Goal: Task Accomplishment & Management: Use online tool/utility

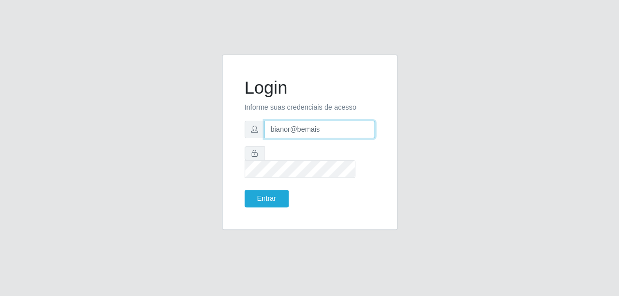
drag, startPoint x: 348, startPoint y: 136, endPoint x: 279, endPoint y: 145, distance: 69.7
click at [279, 145] on form "Login Informe suas credenciais de acesso bianor@bemais Entrar" at bounding box center [310, 142] width 130 height 130
type input "b"
type input "[PERSON_NAME]"
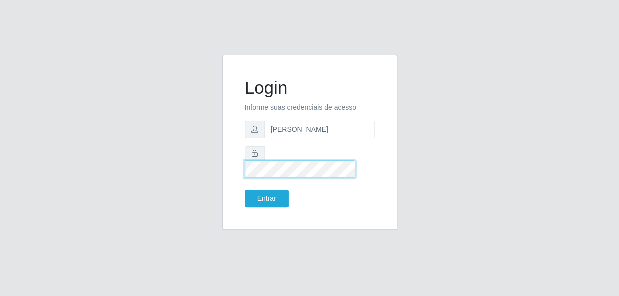
click at [213, 164] on div "Login Informe suas credenciais de acesso [PERSON_NAME] Entrar" at bounding box center [309, 148] width 571 height 187
click at [245, 190] on button "Entrar" at bounding box center [267, 199] width 44 height 18
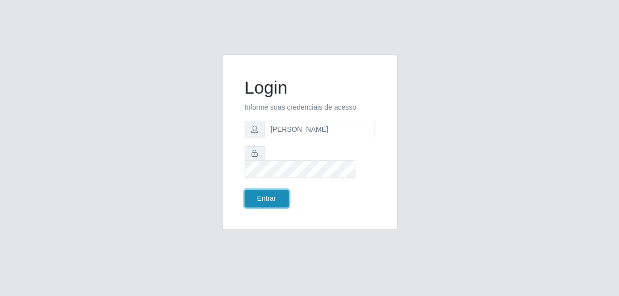
click at [259, 190] on button "Entrar" at bounding box center [267, 199] width 44 height 18
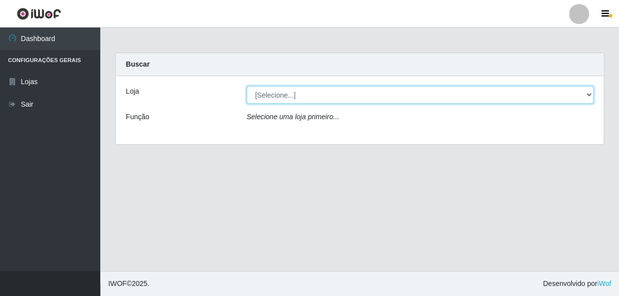
click at [304, 100] on select "[Selecione...] [PERSON_NAME]" at bounding box center [420, 95] width 347 height 18
select select "230"
click at [247, 86] on select "[Selecione...] [PERSON_NAME]" at bounding box center [420, 95] width 347 height 18
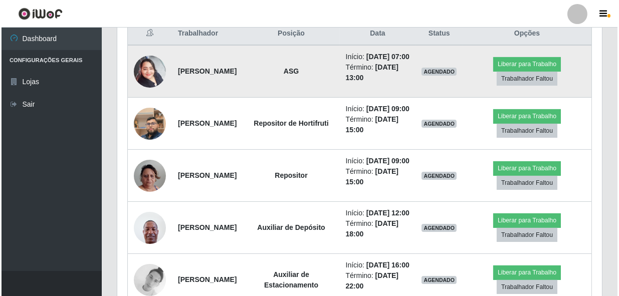
scroll to position [410, 0]
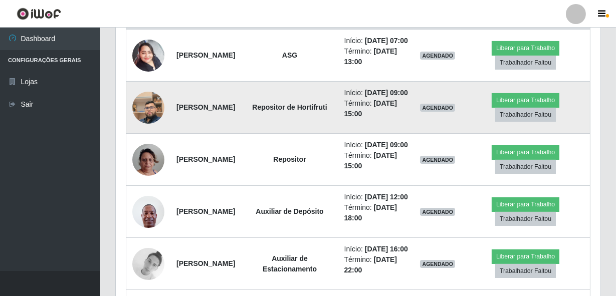
click at [147, 120] on img at bounding box center [148, 107] width 32 height 57
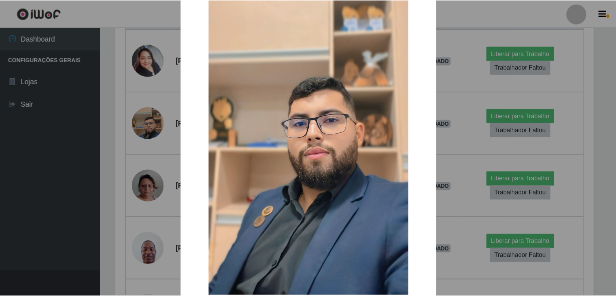
scroll to position [91, 0]
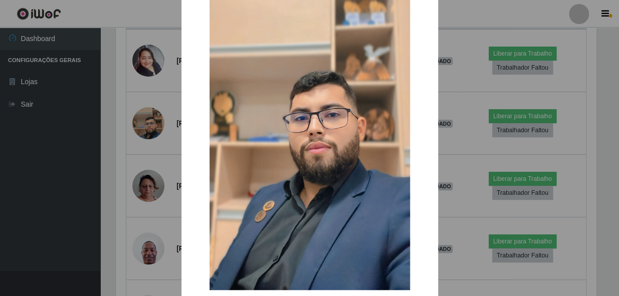
click at [130, 155] on div "× OK Cancel" at bounding box center [309, 148] width 619 height 296
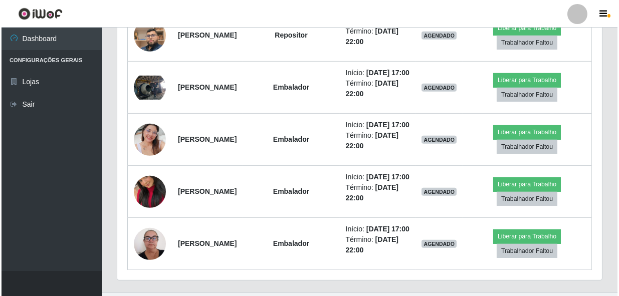
scroll to position [865, 0]
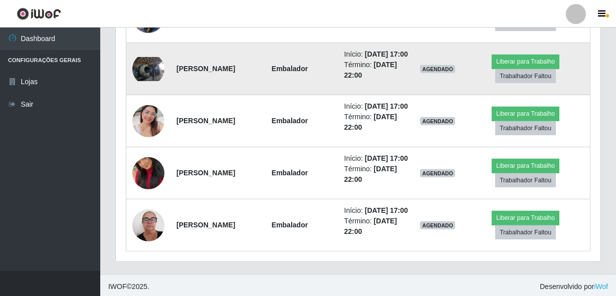
click at [155, 81] on img at bounding box center [148, 69] width 32 height 24
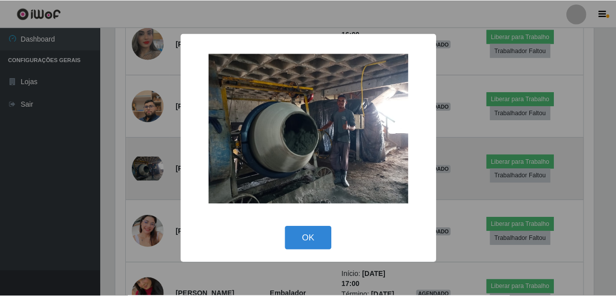
scroll to position [208, 480]
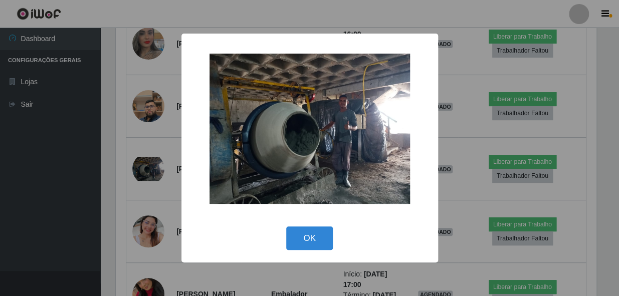
click at [133, 168] on div "× OK Cancel" at bounding box center [309, 148] width 619 height 296
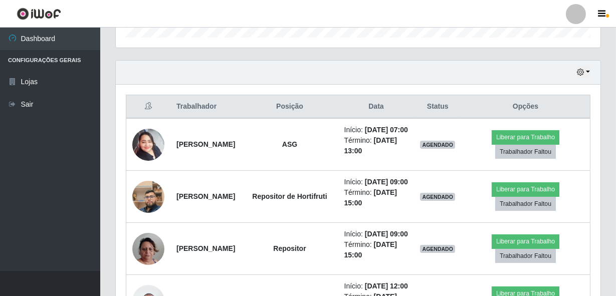
scroll to position [366, 0]
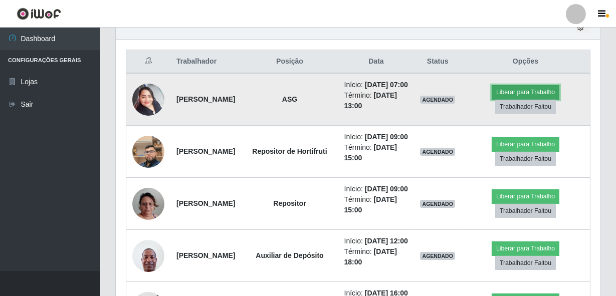
click at [515, 95] on button "Liberar para Trabalho" at bounding box center [526, 92] width 68 height 14
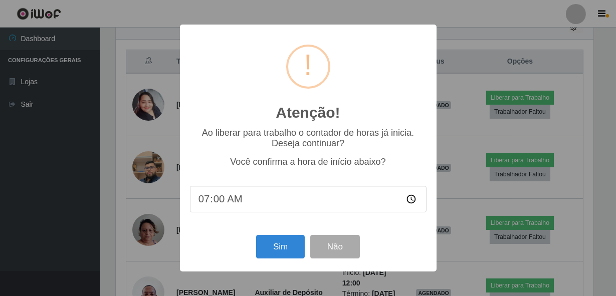
scroll to position [208, 480]
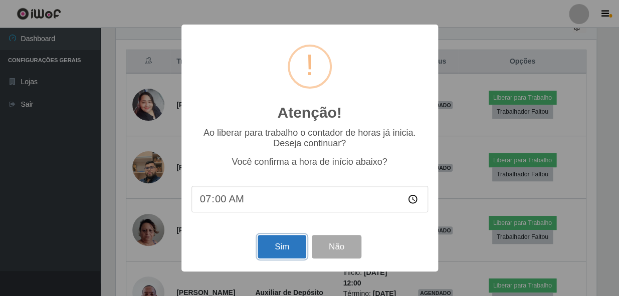
click at [283, 253] on button "Sim" at bounding box center [282, 247] width 49 height 24
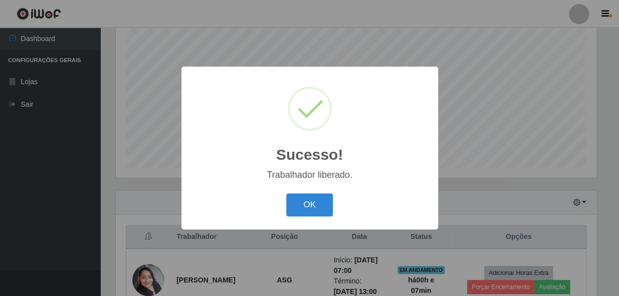
click at [286, 193] on button "OK" at bounding box center [309, 205] width 47 height 24
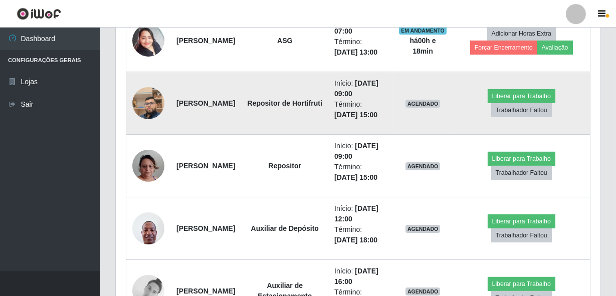
scroll to position [509, 0]
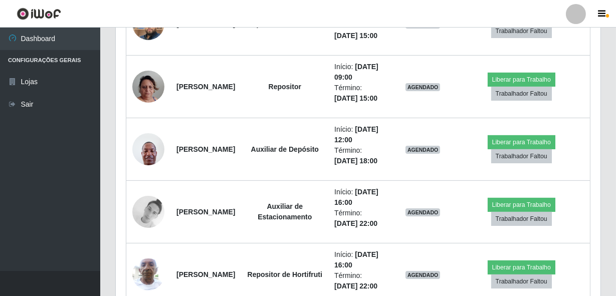
click at [609, 83] on div "Carregando... Buscar Recarregando em 11 segundos... Loja [Selecione...] Bemais …" at bounding box center [358, 186] width 516 height 1286
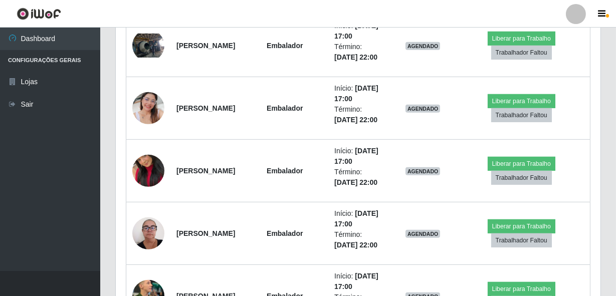
scroll to position [1010, 0]
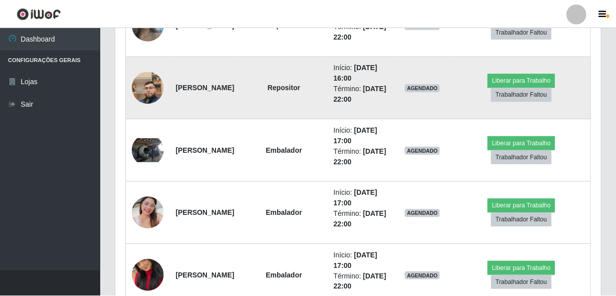
scroll to position [208, 480]
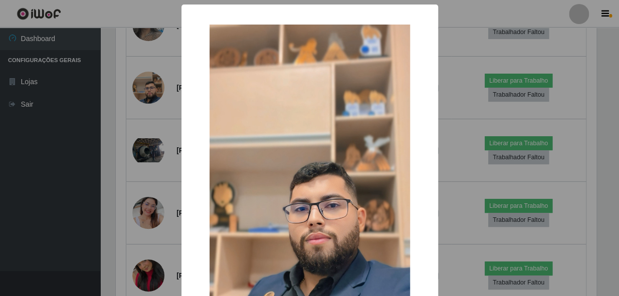
click at [133, 165] on div "× OK Cancel" at bounding box center [309, 148] width 619 height 296
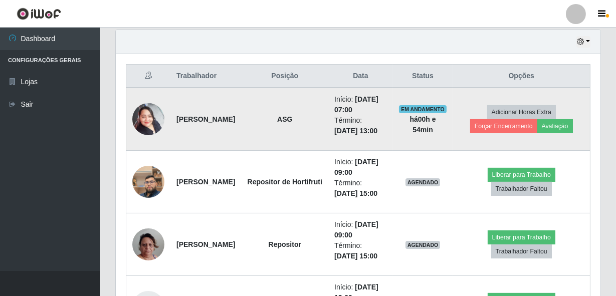
scroll to position [456, 0]
